Goal: Obtain resource: Download file/media

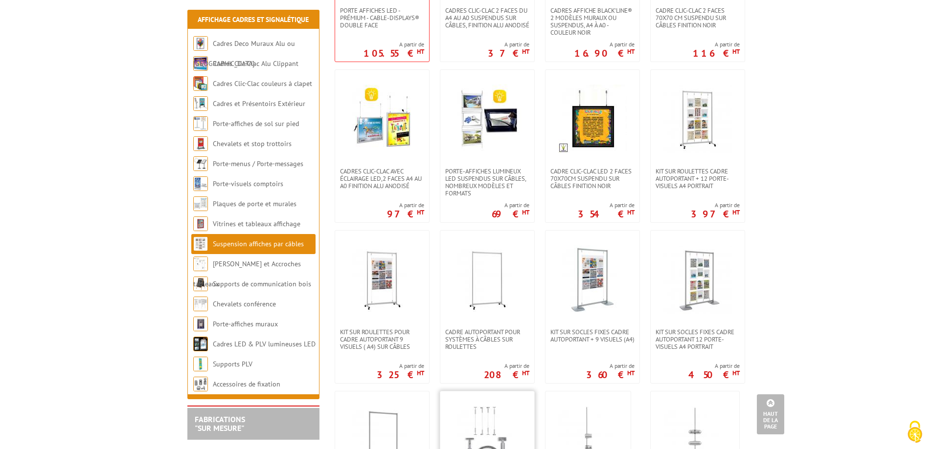
scroll to position [293, 0]
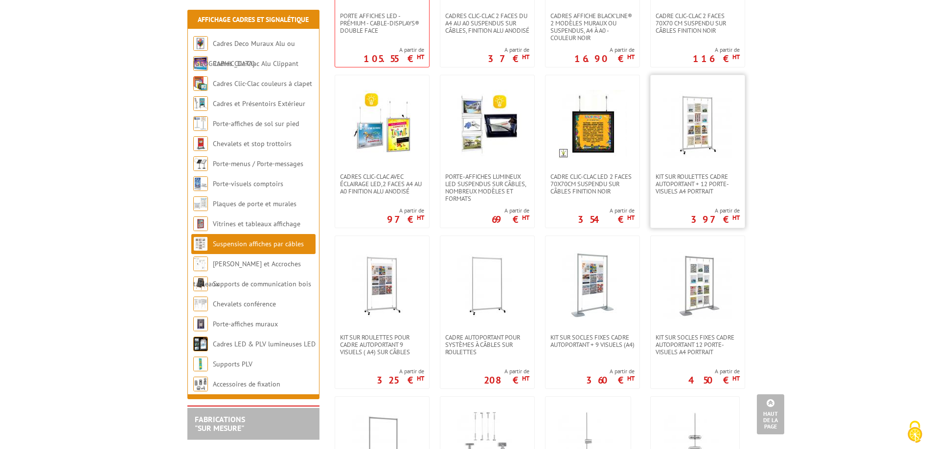
click at [674, 140] on img at bounding box center [697, 124] width 68 height 68
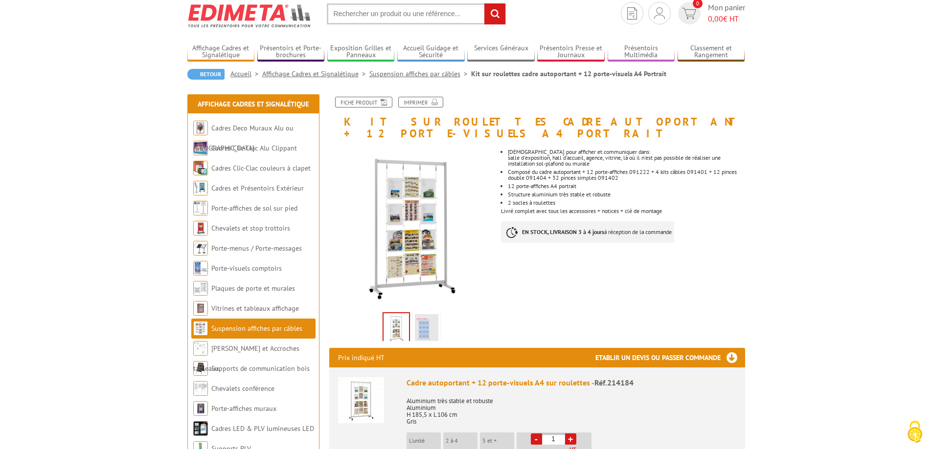
scroll to position [49, 0]
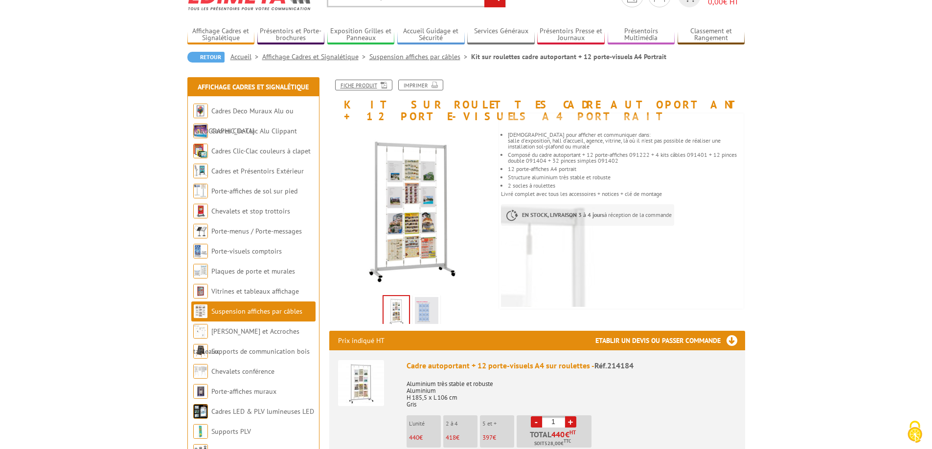
click at [380, 86] on icon at bounding box center [382, 84] width 10 height 8
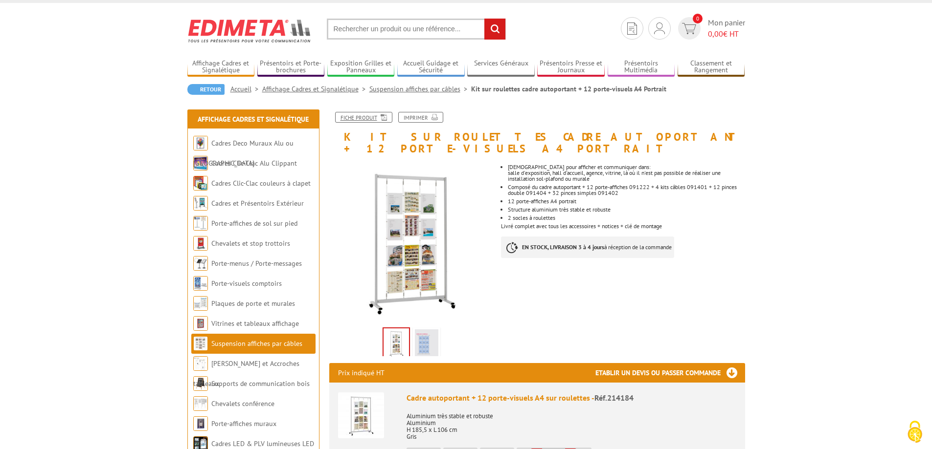
scroll to position [0, 0]
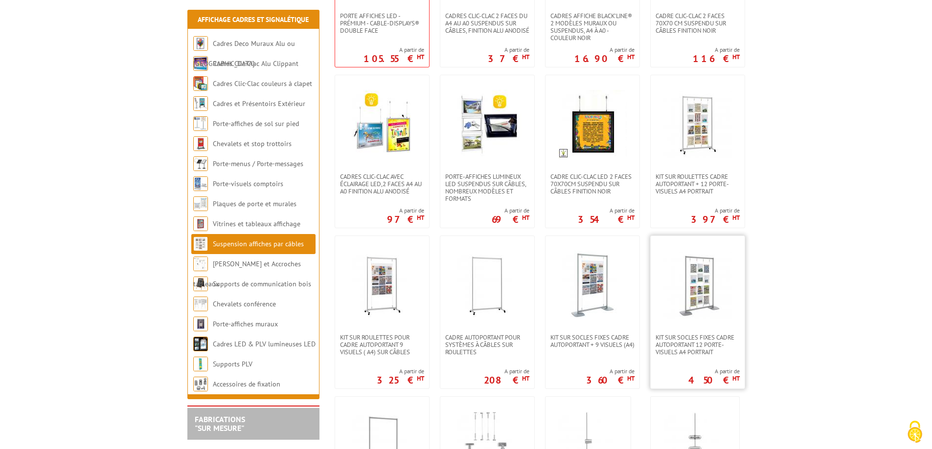
click at [685, 275] on img at bounding box center [697, 285] width 68 height 68
click at [703, 143] on img at bounding box center [697, 124] width 68 height 68
